Goal: Ask a question

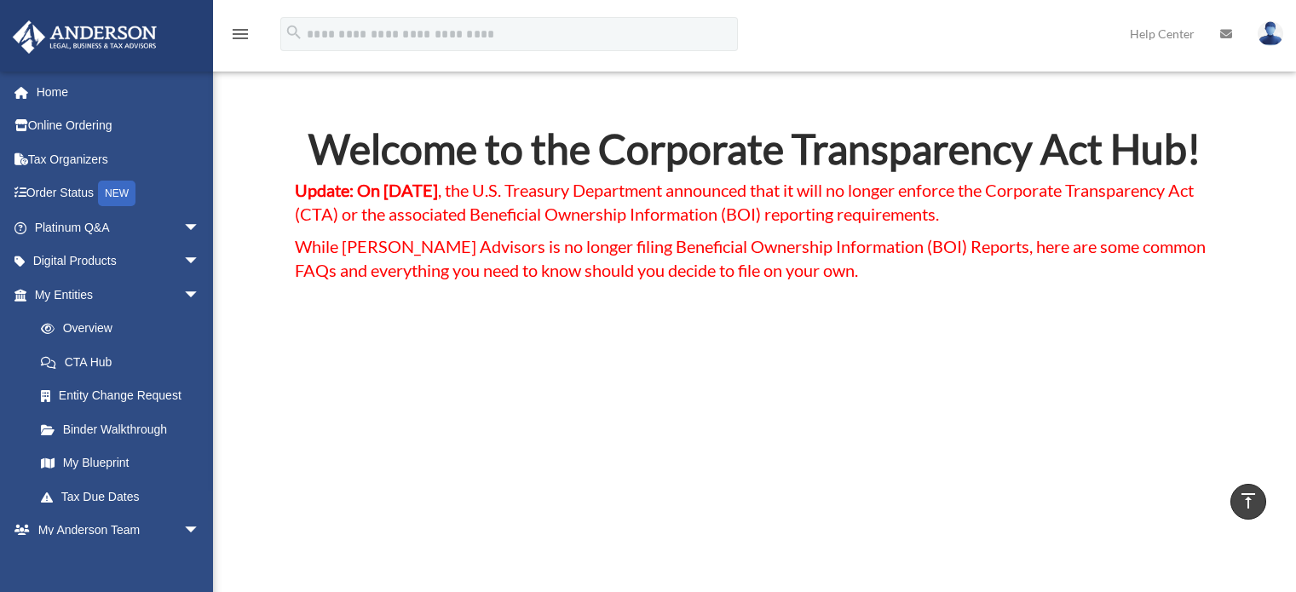
scroll to position [2096, 0]
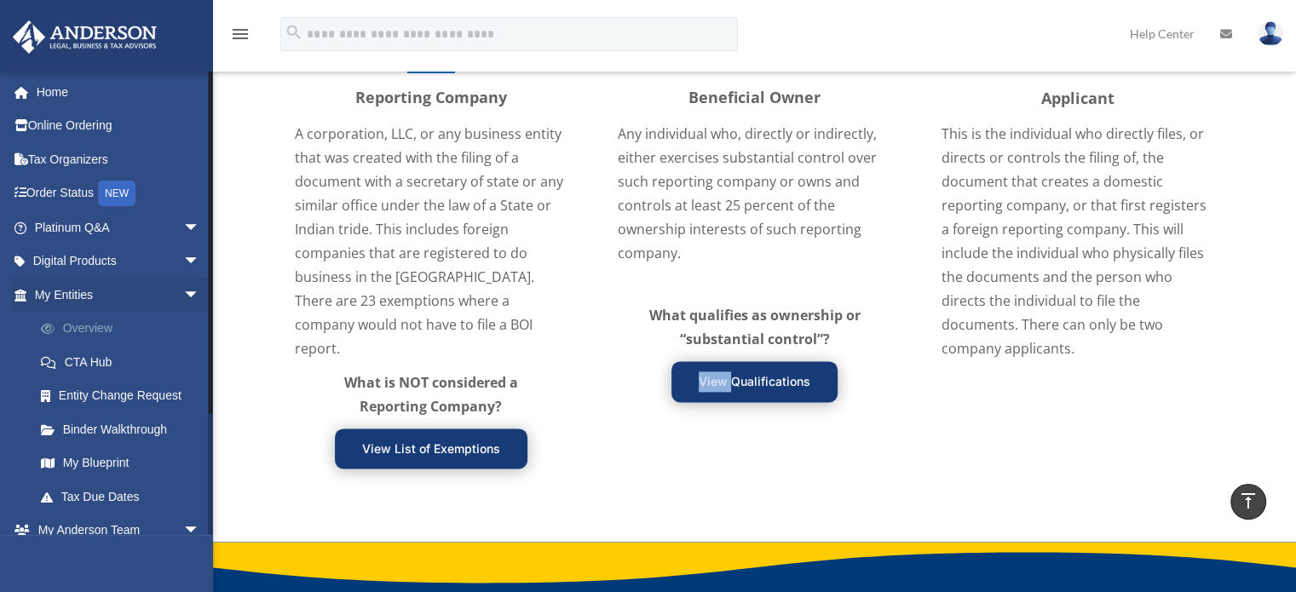
click at [89, 326] on link "Overview" at bounding box center [125, 329] width 202 height 34
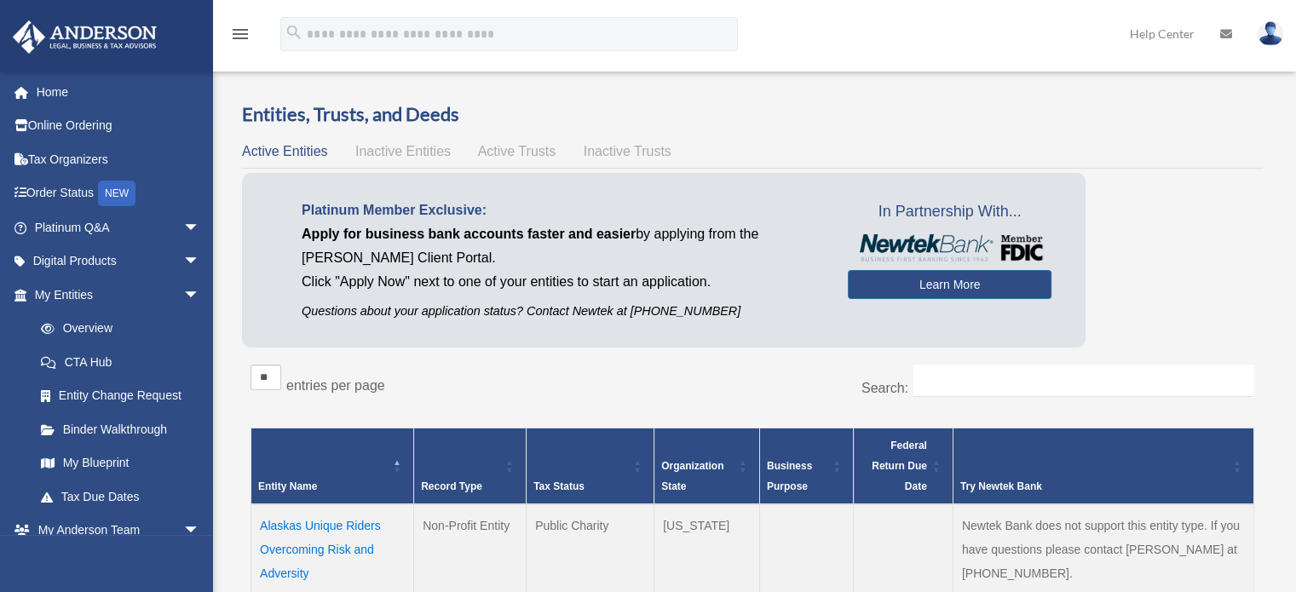
scroll to position [150, 0]
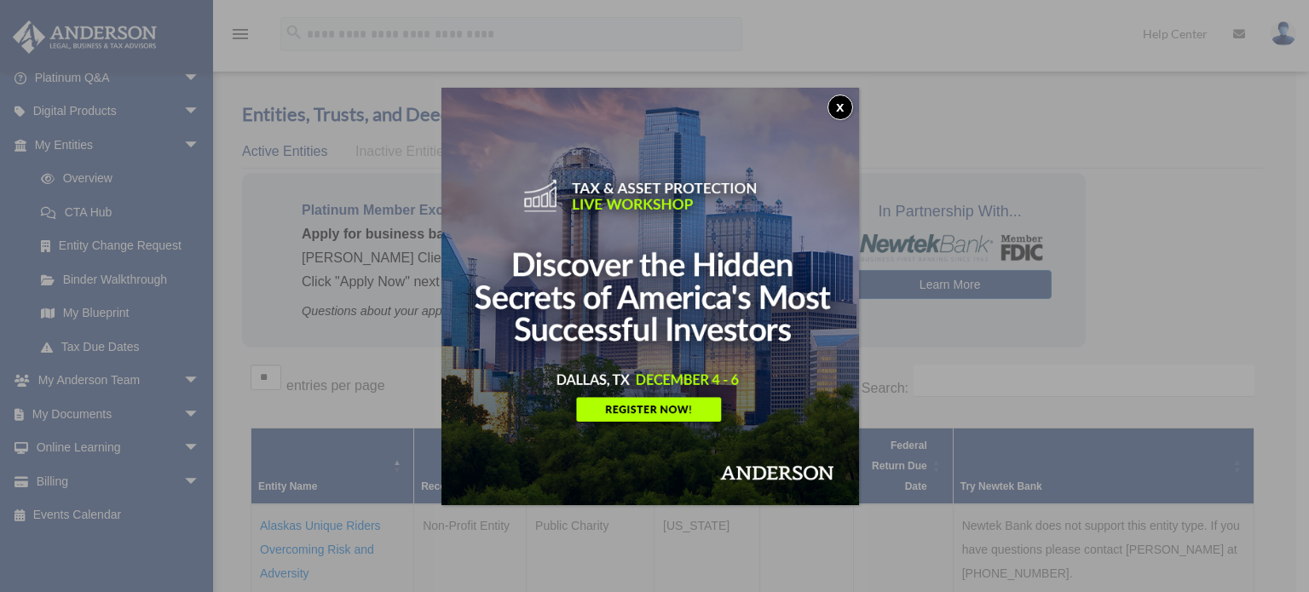
click at [848, 103] on button "x" at bounding box center [840, 108] width 26 height 26
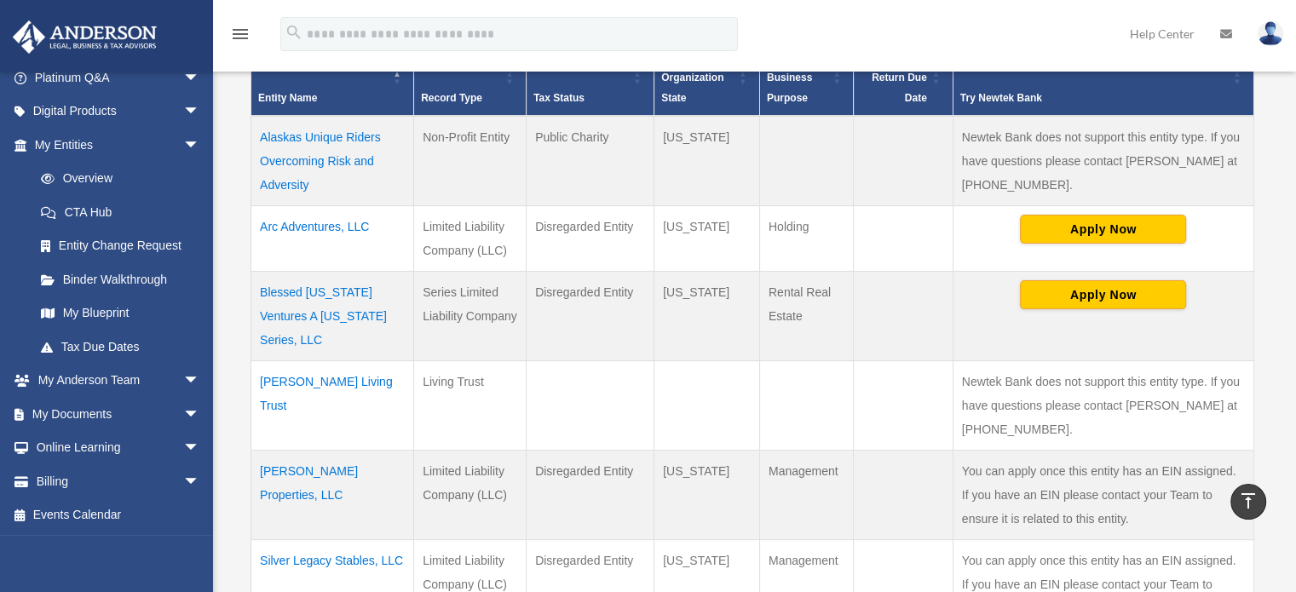
scroll to position [382, 0]
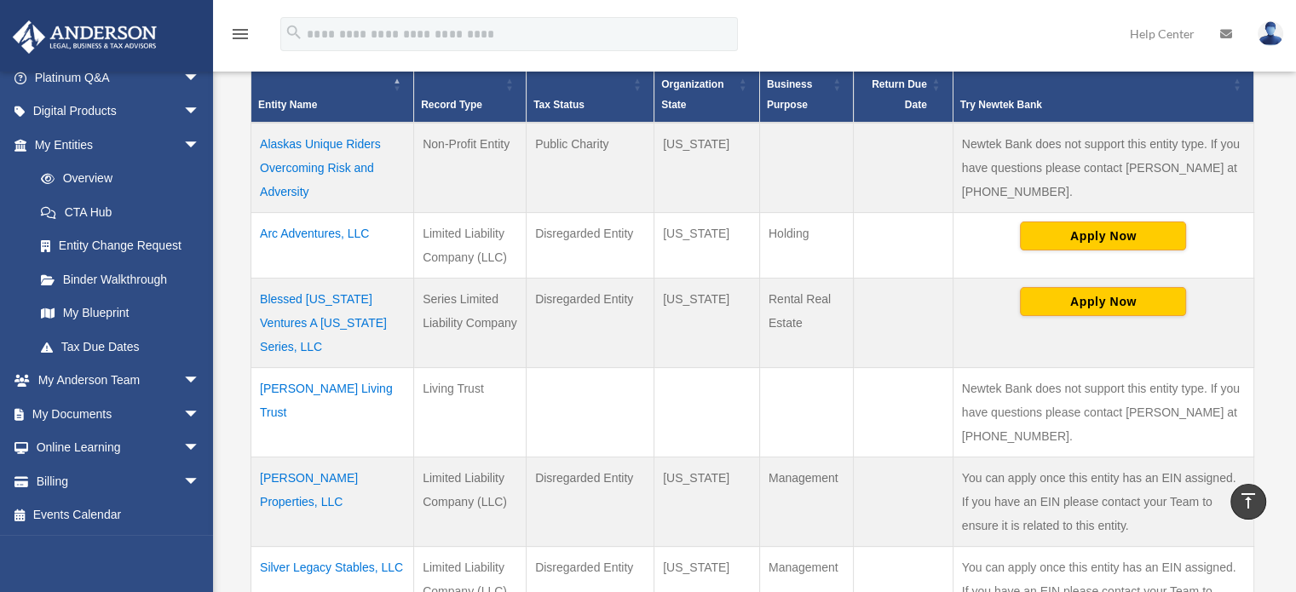
click at [325, 306] on td "Blessed Texas Ventures A Texas Series, LLC" at bounding box center [332, 322] width 163 height 89
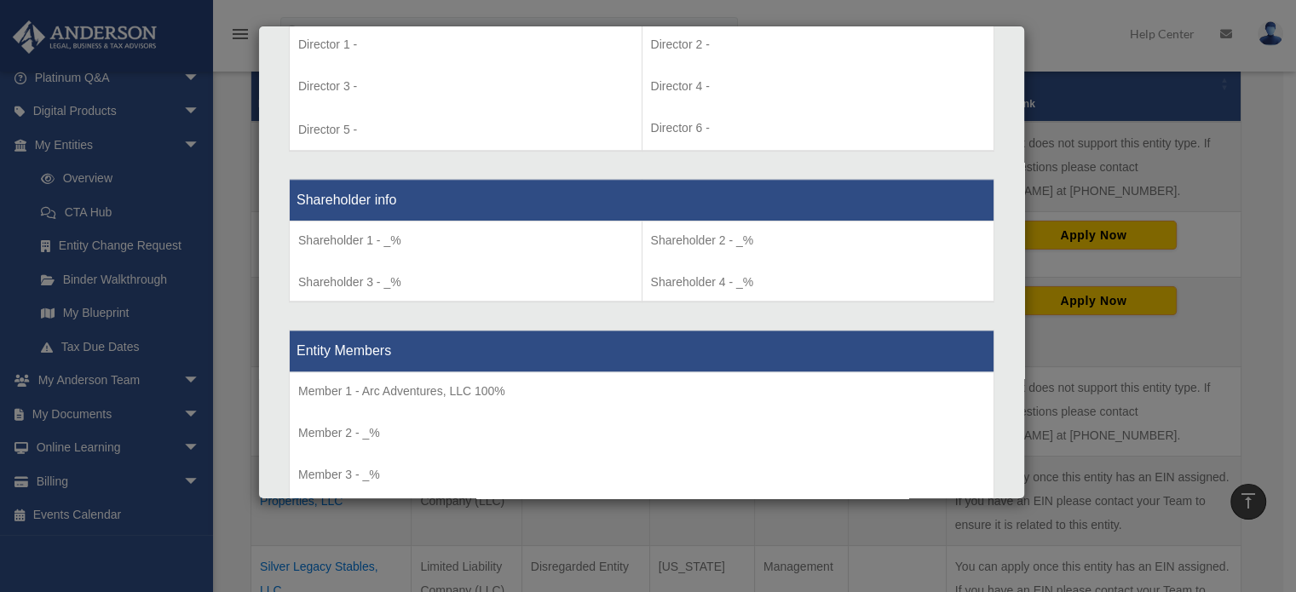
scroll to position [1379, 0]
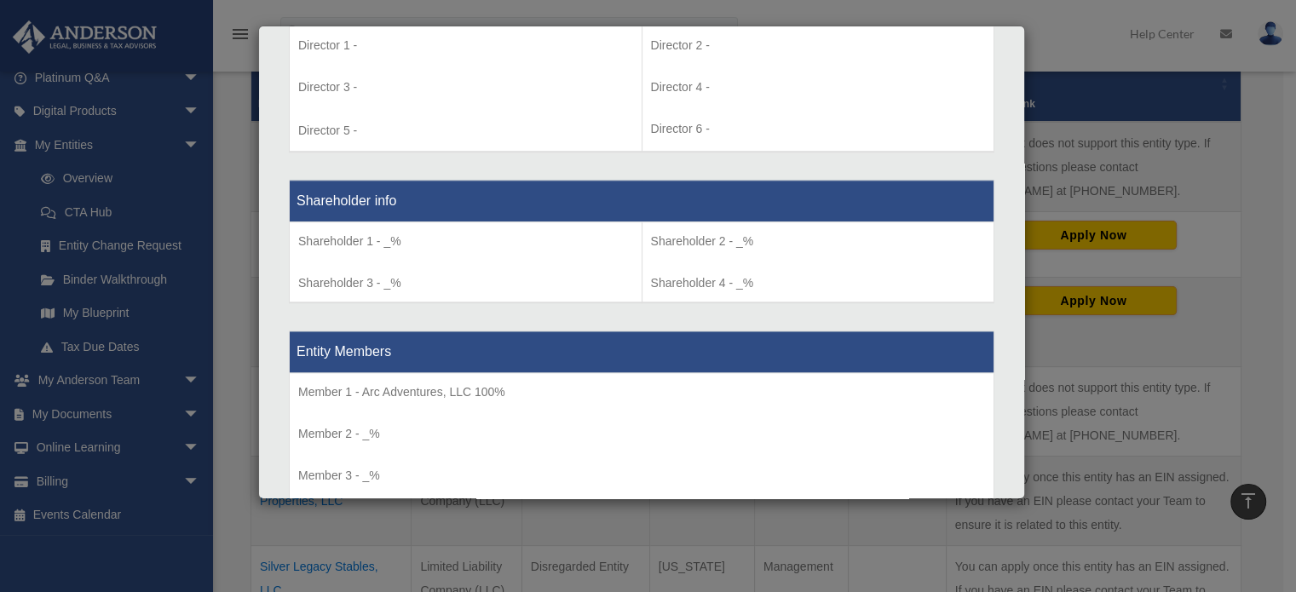
click at [394, 239] on p "Shareholder 1 - _%" at bounding box center [465, 241] width 335 height 21
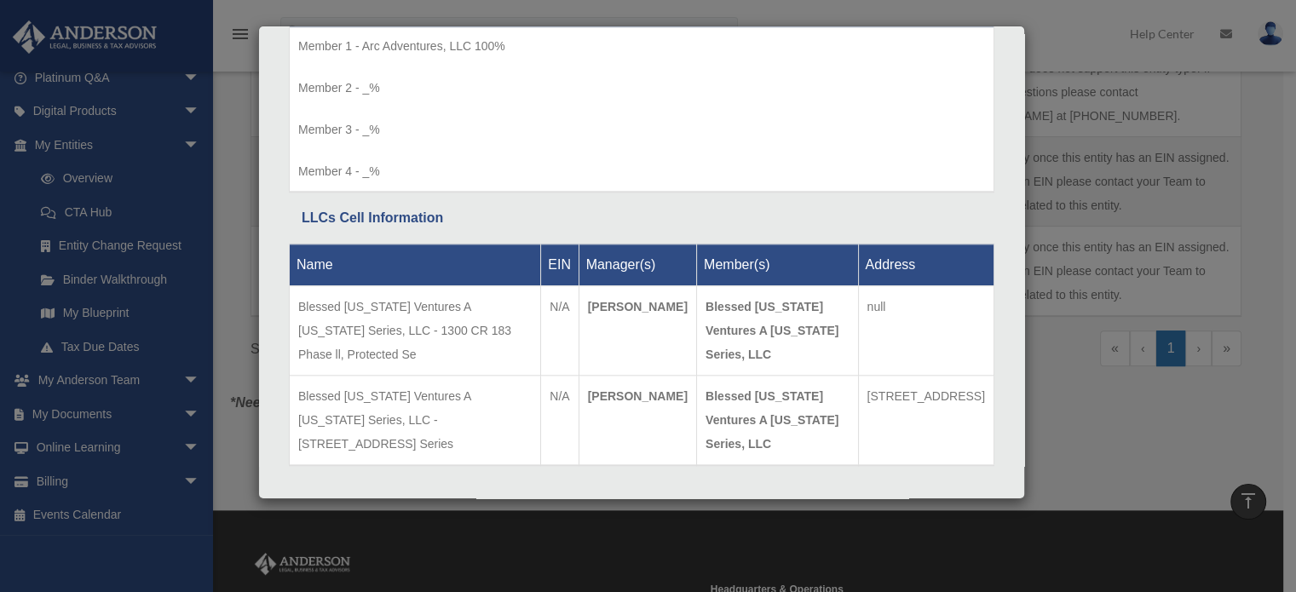
scroll to position [702, 0]
click at [144, 379] on div "Details × Articles Sent Organizational Date" at bounding box center [648, 296] width 1296 height 592
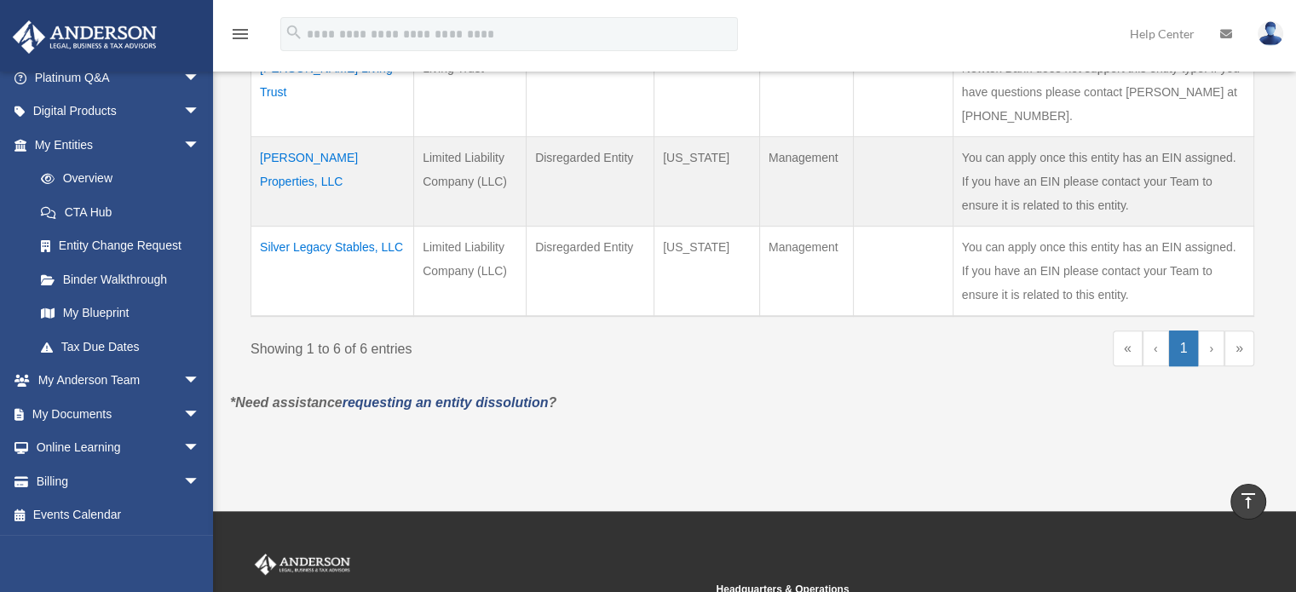
click at [1213, 331] on link "›" at bounding box center [1211, 349] width 26 height 36
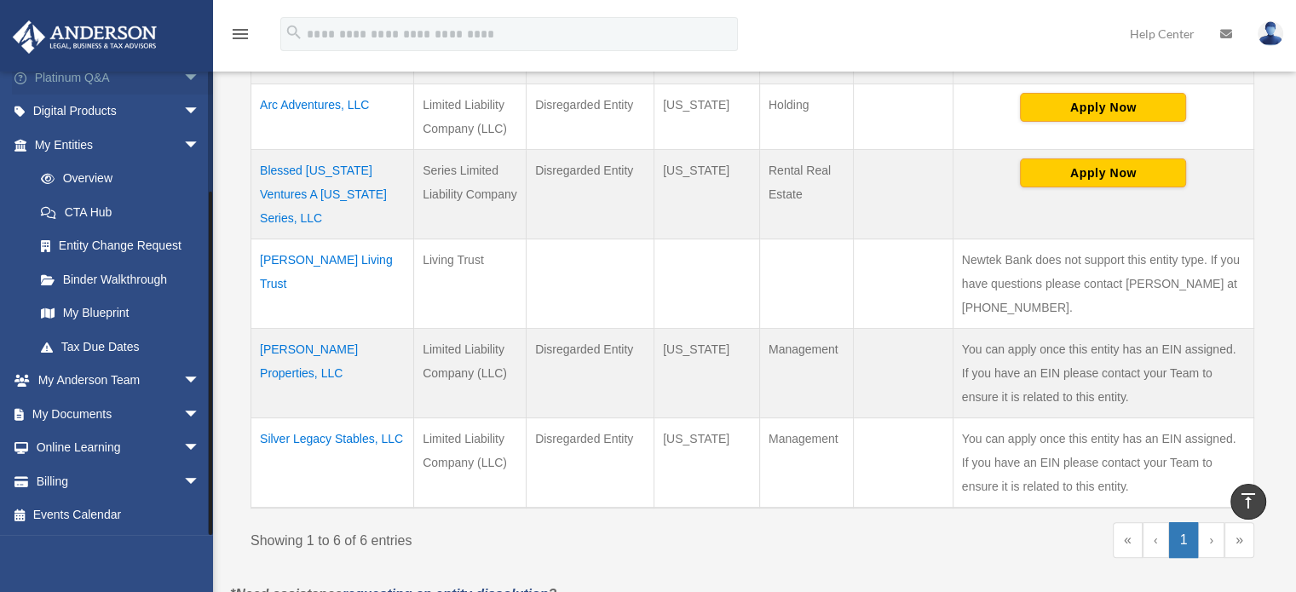
scroll to position [507, 0]
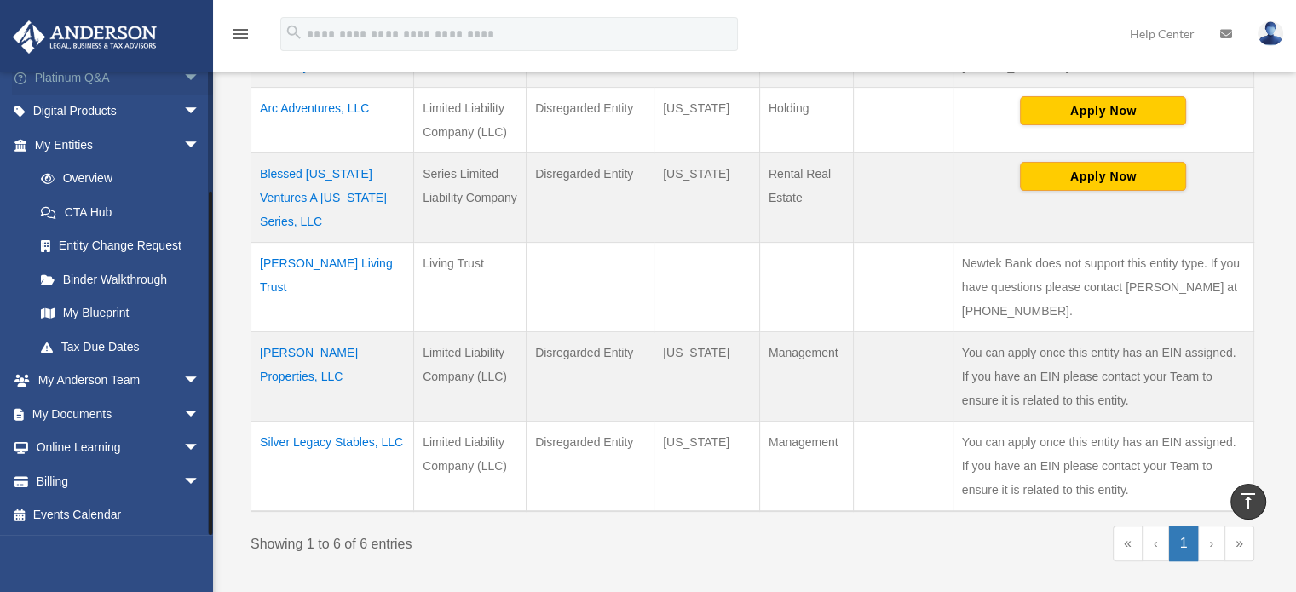
click at [183, 76] on span "arrow_drop_down" at bounding box center [200, 77] width 34 height 35
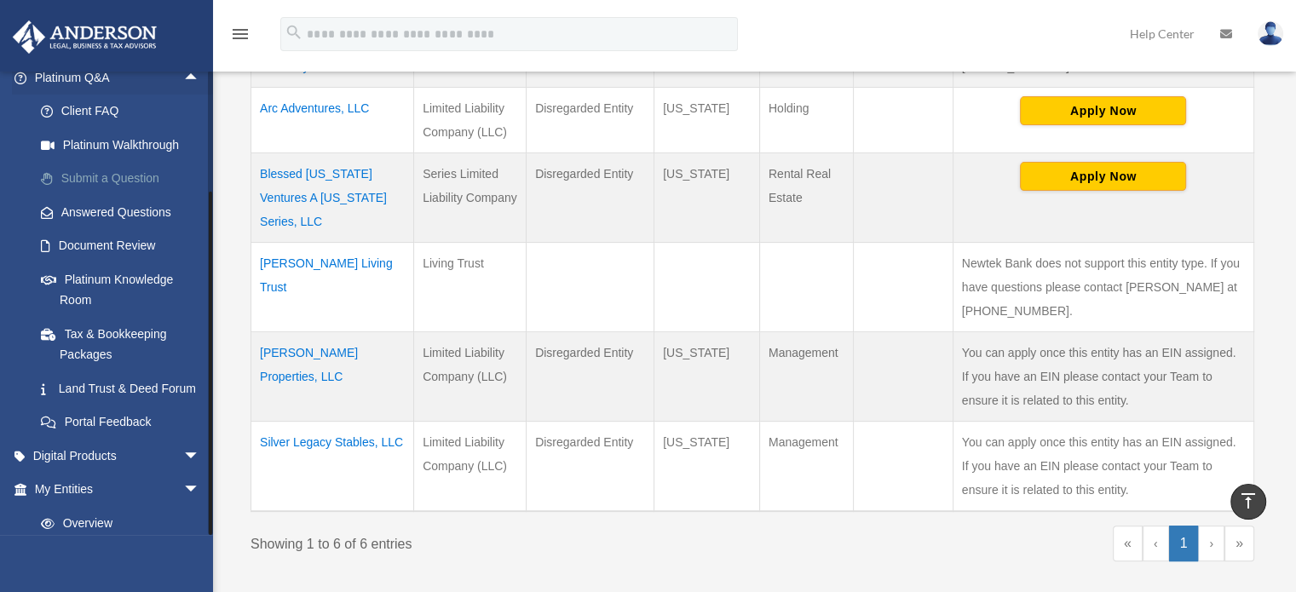
click at [126, 178] on link "Submit a Question" at bounding box center [125, 179] width 202 height 34
